Goal: Find specific page/section: Find specific page/section

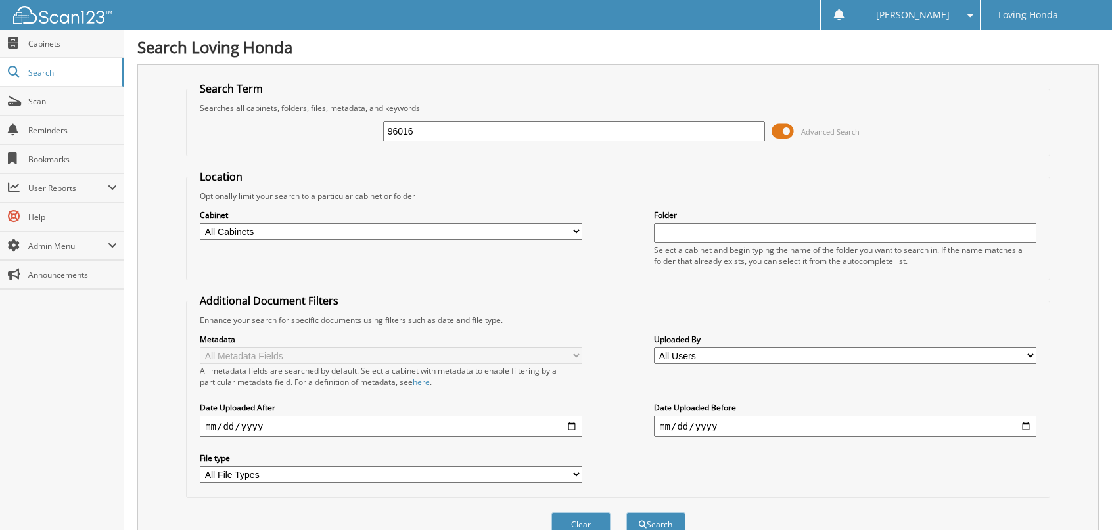
type input "96016"
click at [626, 512] on button "Search" at bounding box center [655, 524] width 59 height 24
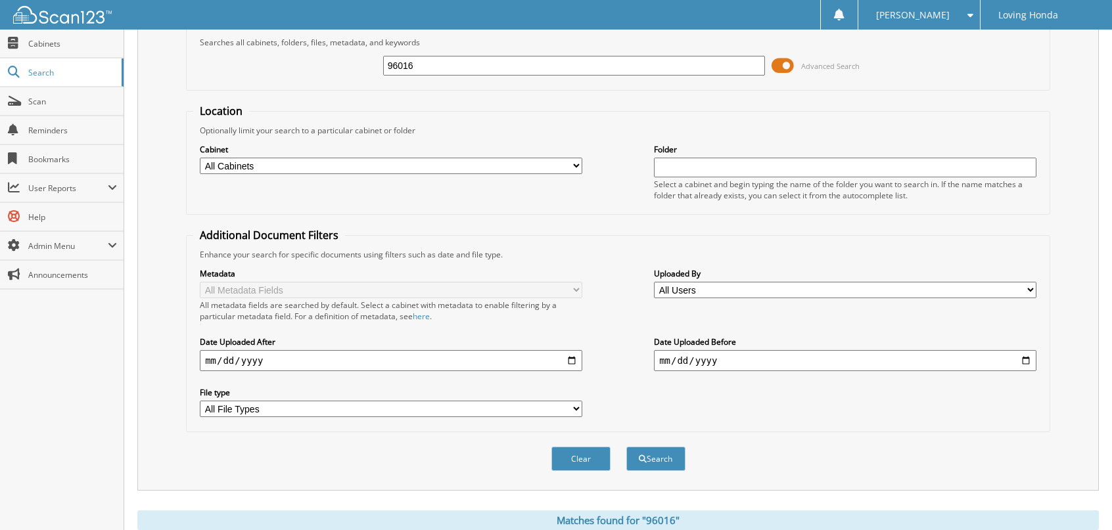
scroll to position [328, 0]
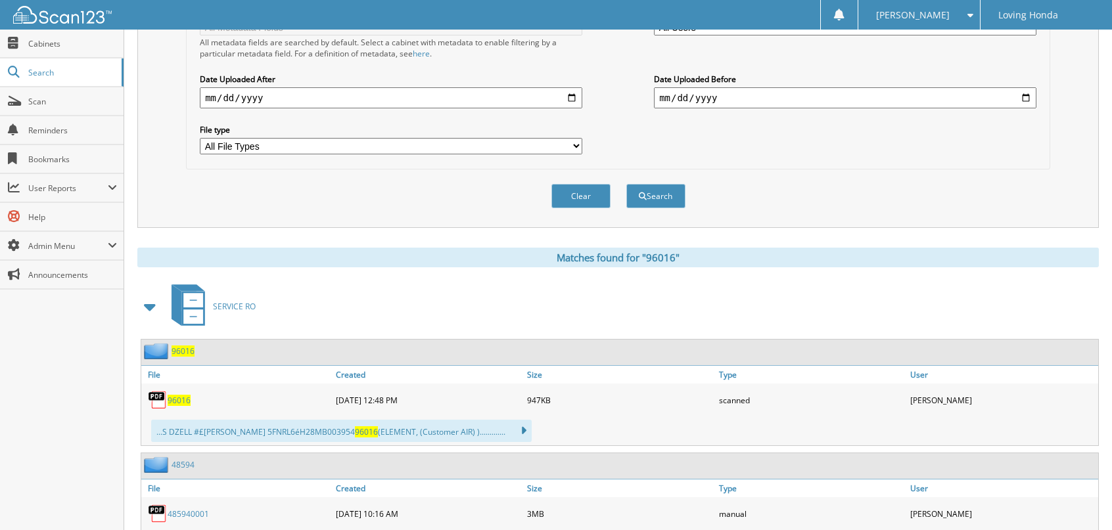
click at [176, 395] on span "96016" at bounding box center [179, 400] width 23 height 11
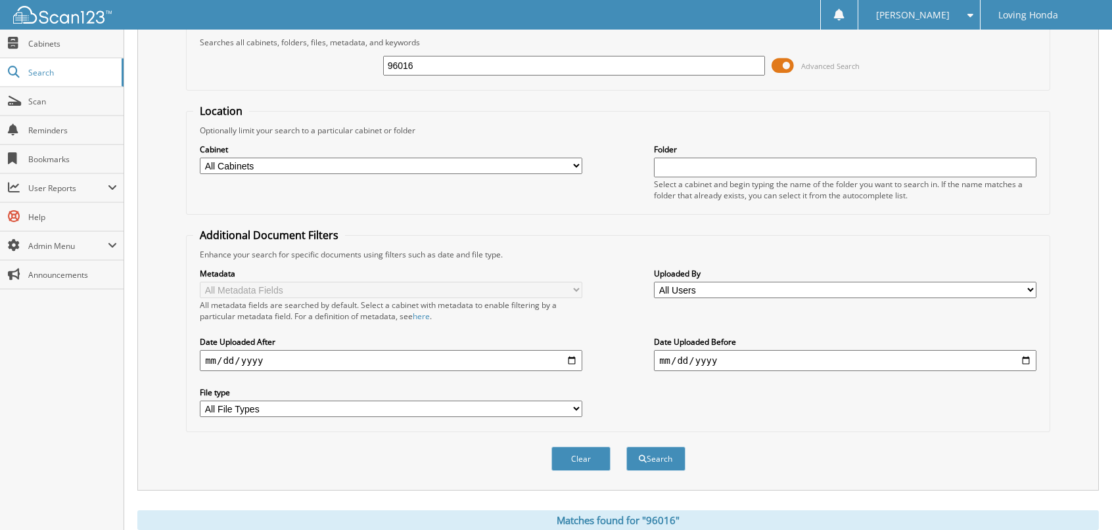
scroll to position [0, 0]
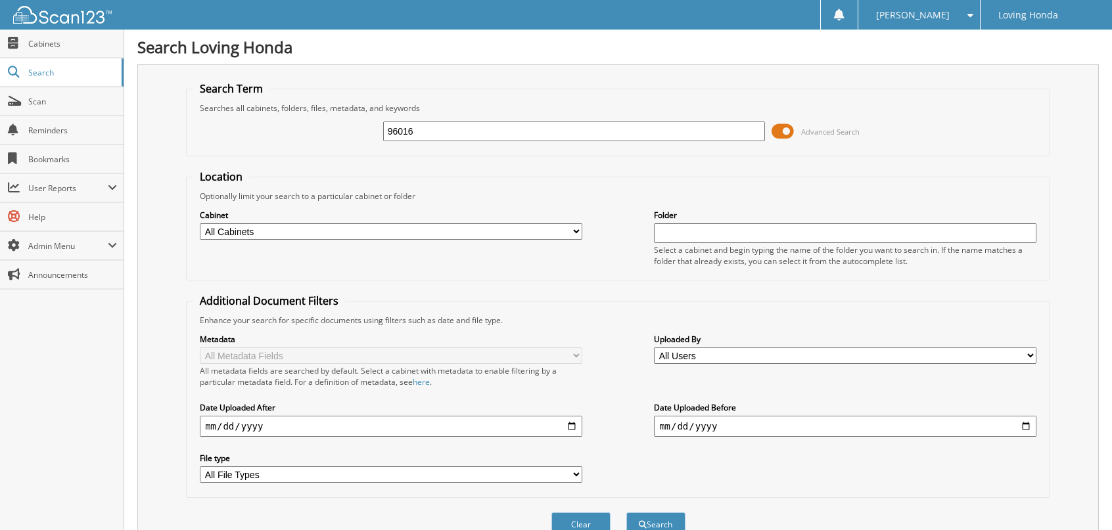
drag, startPoint x: 404, startPoint y: 125, endPoint x: 382, endPoint y: 79, distance: 51.1
click at [382, 79] on div "Search Term Searches all cabinets, folders, files, metadata, and keywords 96016…" at bounding box center [617, 310] width 961 height 492
type input "95809"
click at [626, 512] on button "Search" at bounding box center [655, 524] width 59 height 24
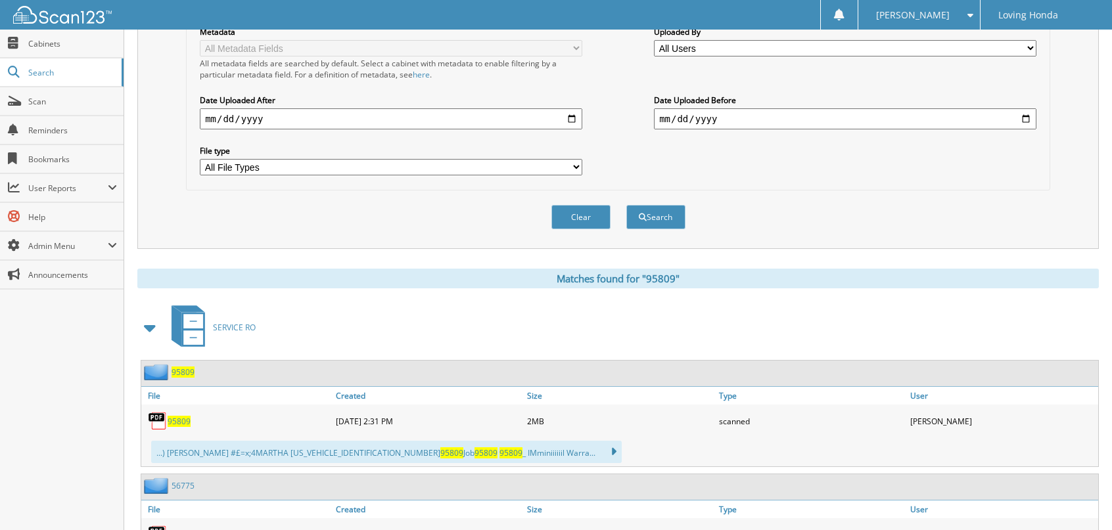
scroll to position [328, 0]
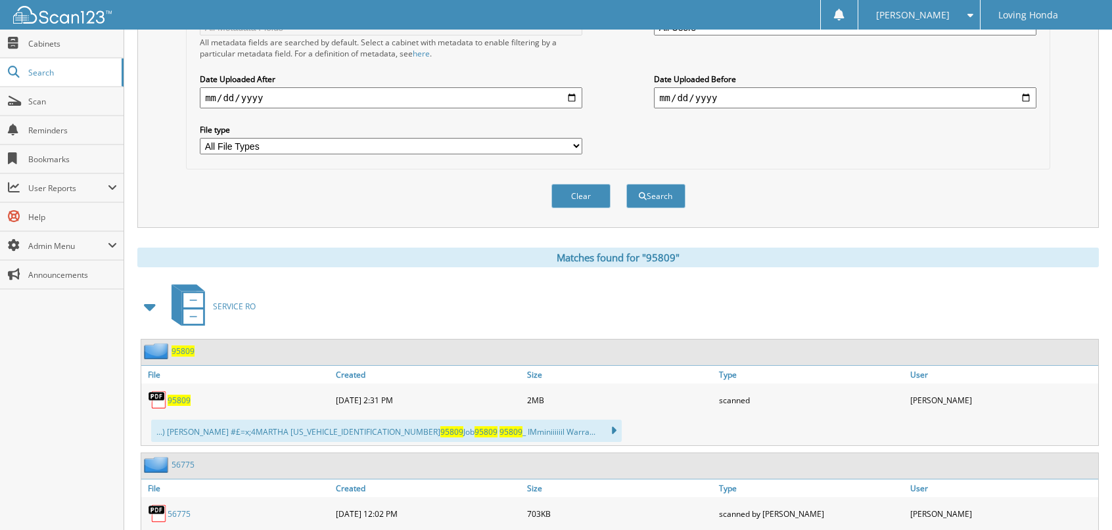
click at [176, 395] on span "95809" at bounding box center [179, 400] width 23 height 11
